Goal: Information Seeking & Learning: Compare options

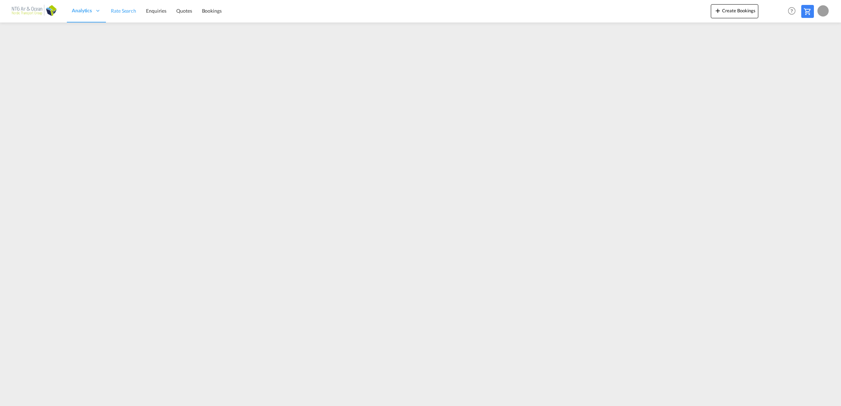
click at [111, 12] on span "Rate Search" at bounding box center [123, 11] width 25 height 6
